Goal: Task Accomplishment & Management: Complete application form

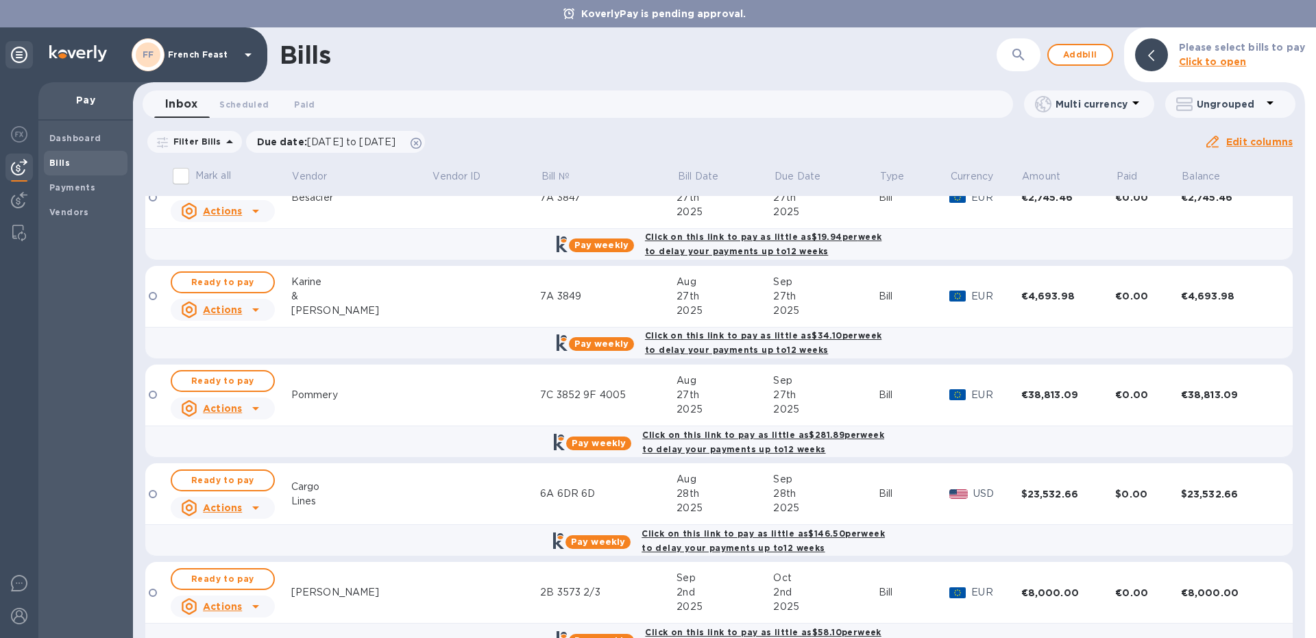
scroll to position [1062, 0]
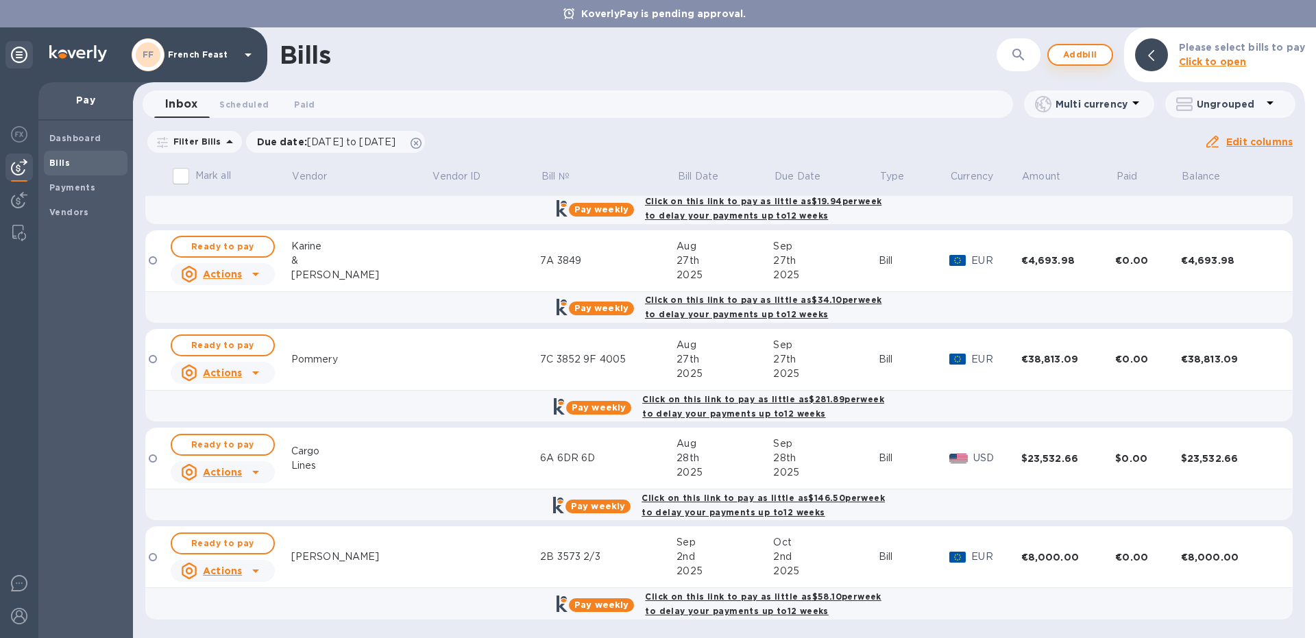
click at [1065, 56] on span "Add bill" at bounding box center [1080, 55] width 41 height 16
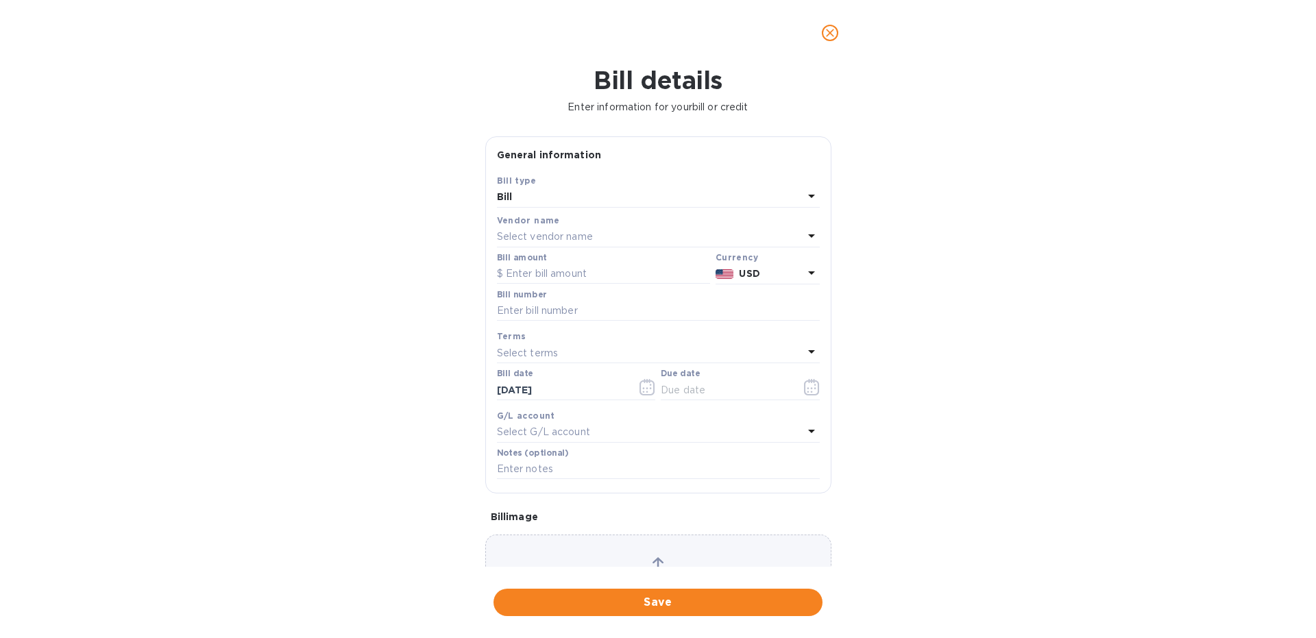
click at [519, 242] on p "Select vendor name" at bounding box center [545, 237] width 96 height 14
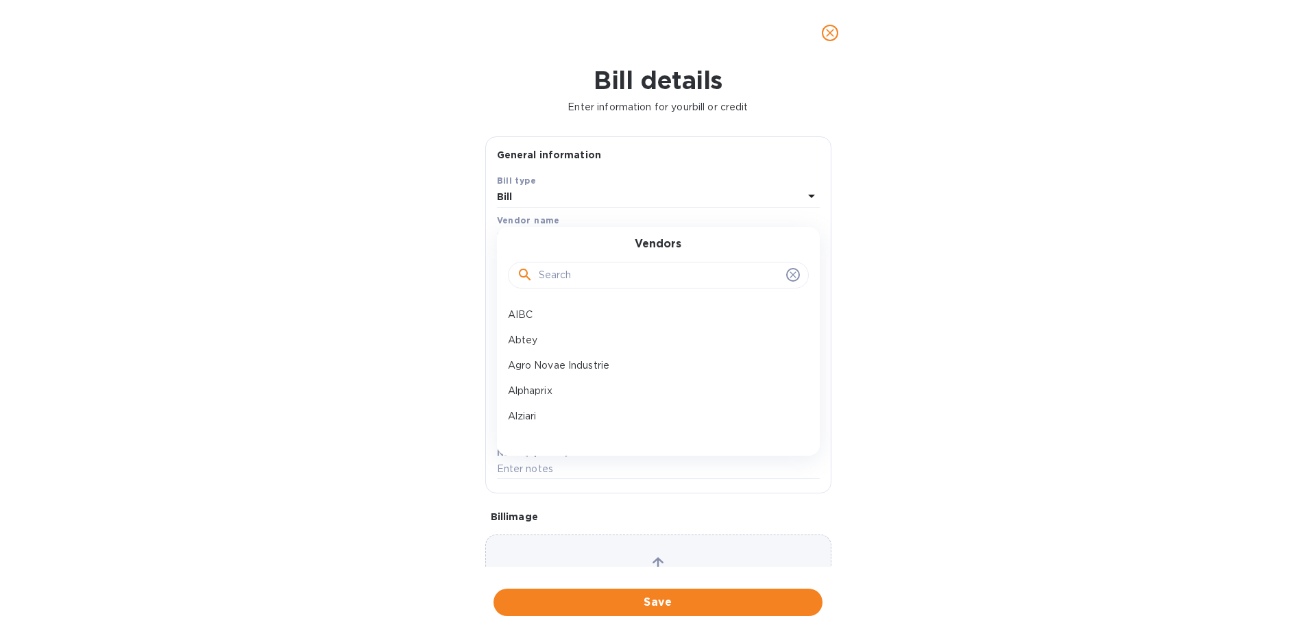
click at [577, 278] on input "text" at bounding box center [660, 275] width 242 height 21
type input "[PERSON_NAME]"
click at [597, 324] on div "Confiserie Stanislas" at bounding box center [652, 314] width 301 height 25
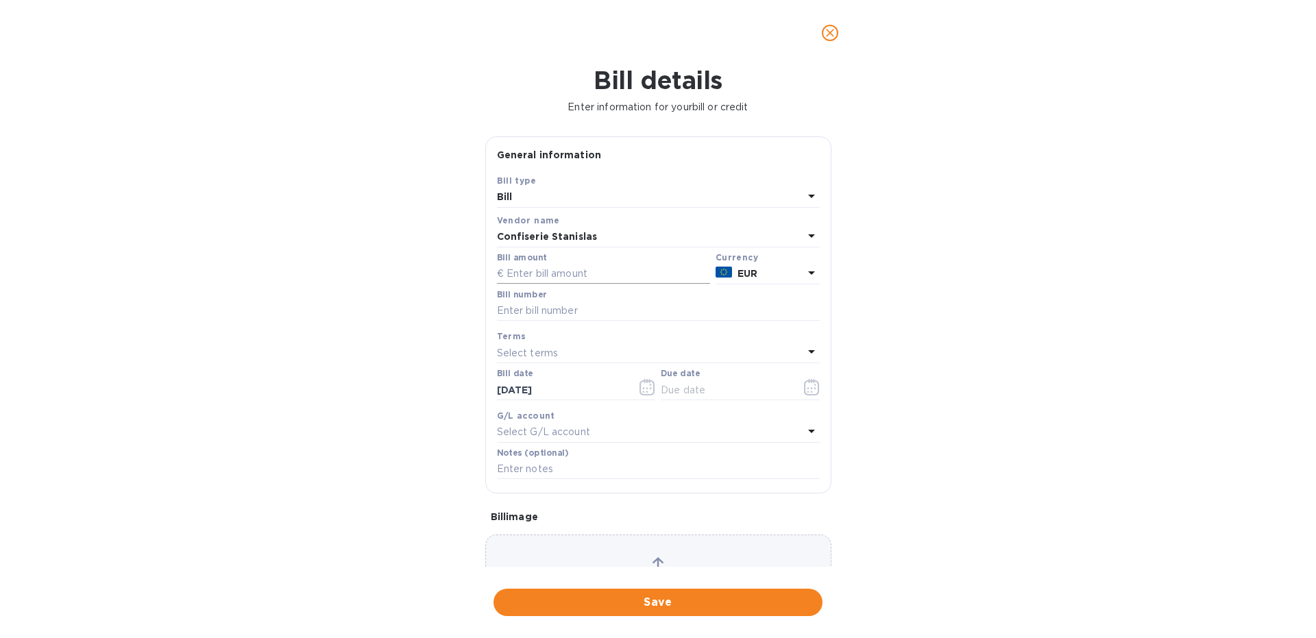
click at [522, 268] on input "text" at bounding box center [603, 274] width 213 height 21
type input "2,898.84"
click at [542, 313] on input "text" at bounding box center [658, 311] width 323 height 21
type input "9F 4019"
click at [814, 384] on icon "button" at bounding box center [811, 387] width 15 height 16
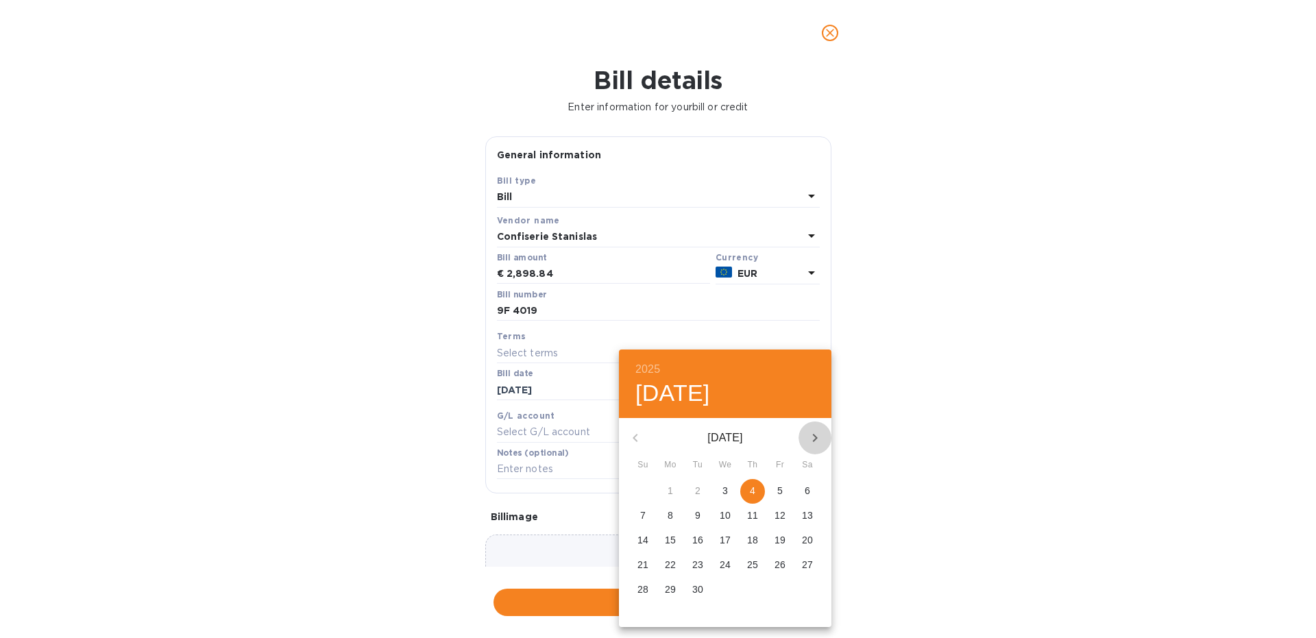
click at [811, 436] on icon "button" at bounding box center [815, 438] width 16 height 16
click at [809, 486] on p "4" at bounding box center [807, 491] width 5 height 14
type input "[DATE]"
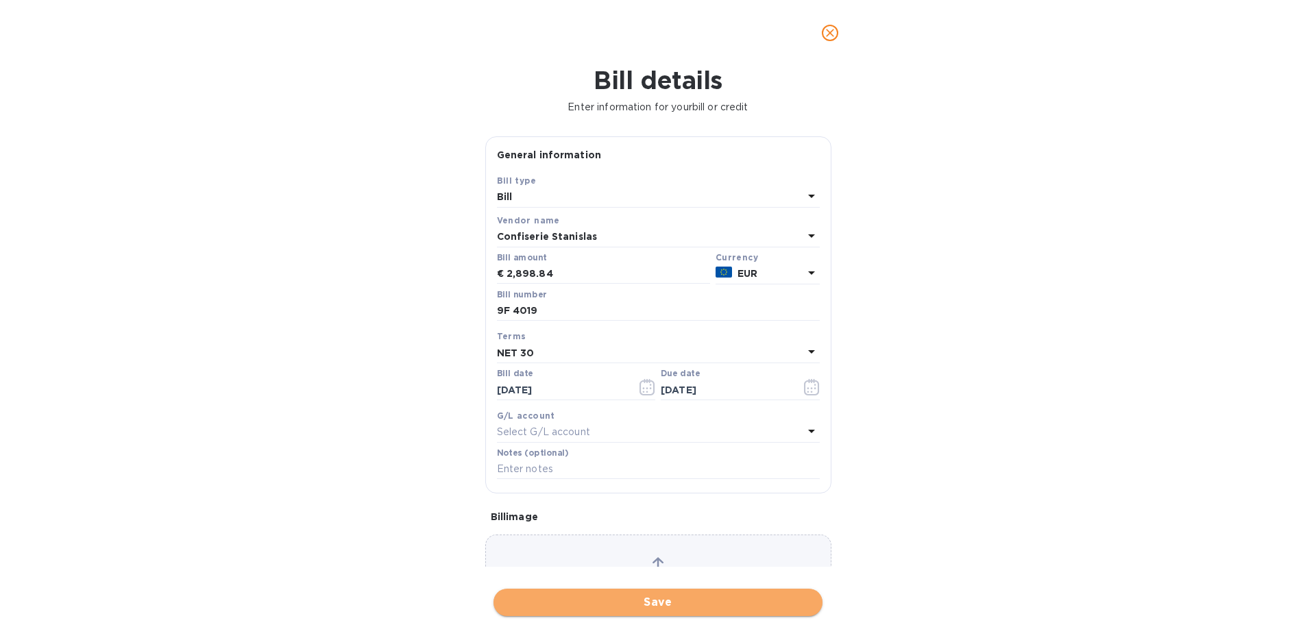
click at [620, 605] on span "Save" at bounding box center [657, 602] width 307 height 16
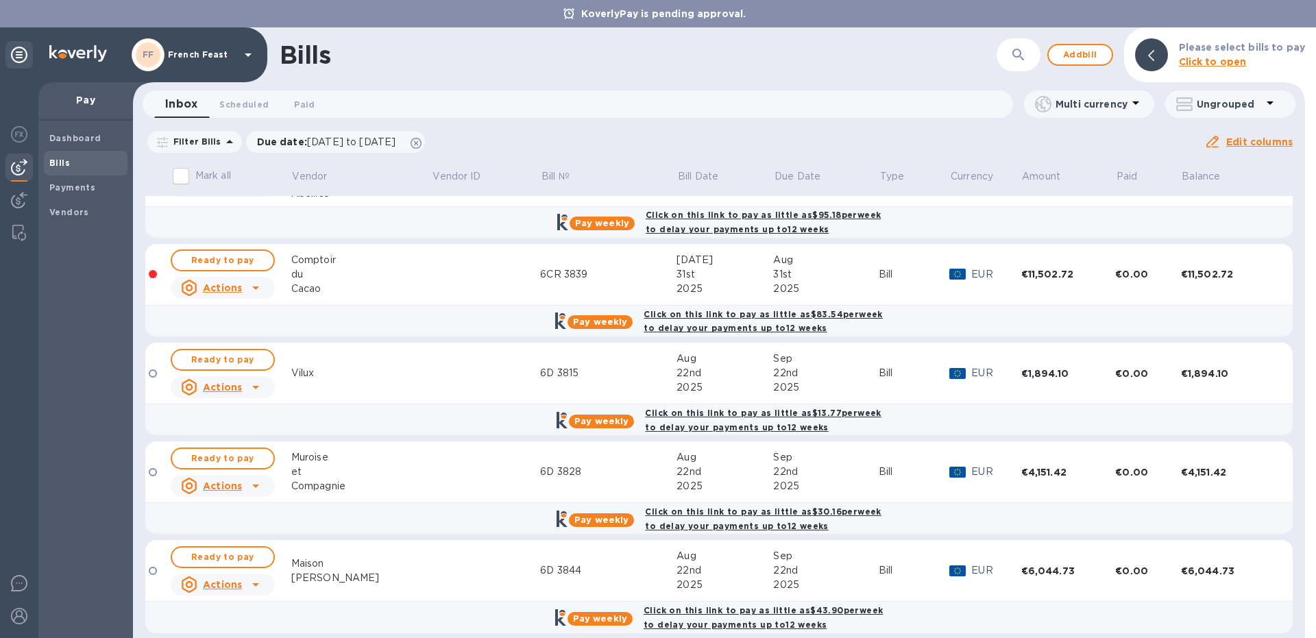
scroll to position [0, 0]
